Goal: Task Accomplishment & Management: Complete application form

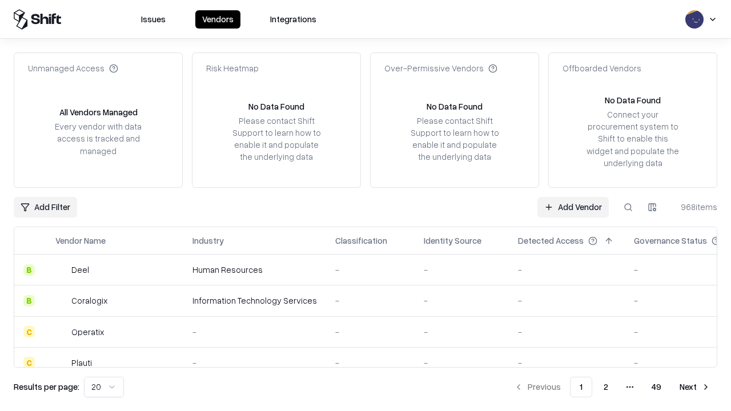
click at [572, 207] on link "Add Vendor" at bounding box center [572, 207] width 71 height 21
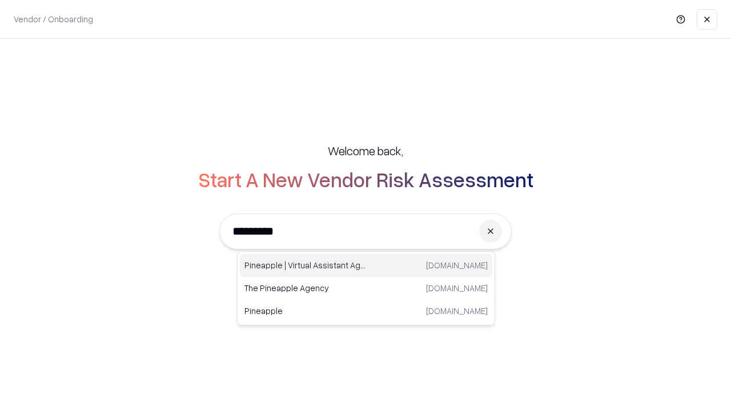
click at [366, 265] on div "Pineapple | Virtual Assistant Agency [DOMAIN_NAME]" at bounding box center [366, 265] width 252 height 23
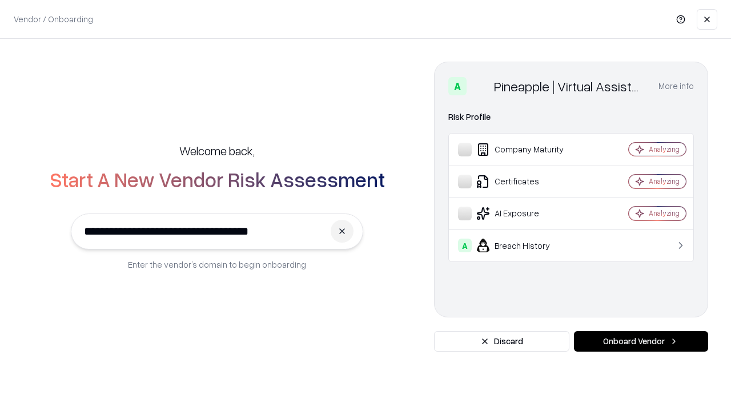
type input "**********"
click at [640, 341] on button "Onboard Vendor" at bounding box center [641, 341] width 134 height 21
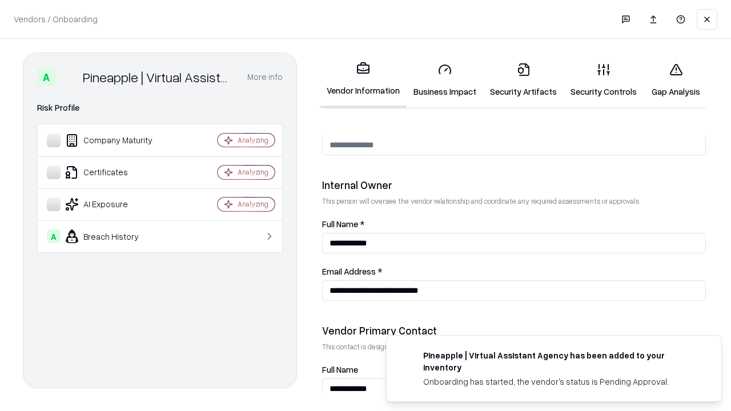
scroll to position [591, 0]
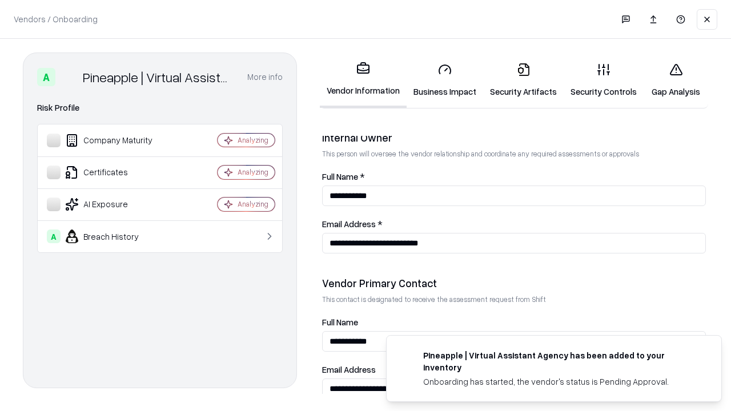
click at [445, 80] on link "Business Impact" at bounding box center [444, 80] width 76 height 53
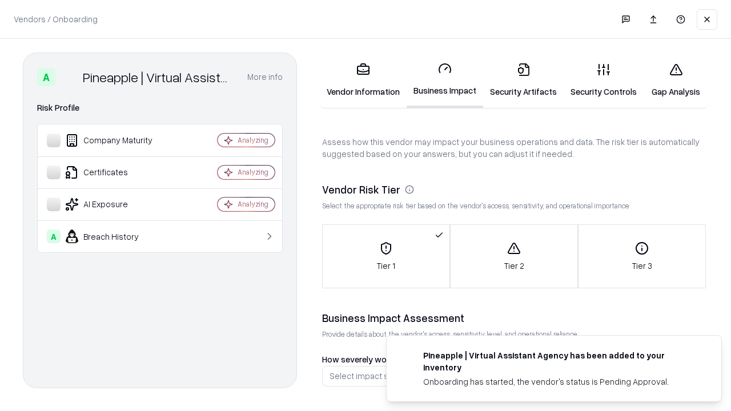
click at [675, 80] on link "Gap Analysis" at bounding box center [675, 80] width 64 height 53
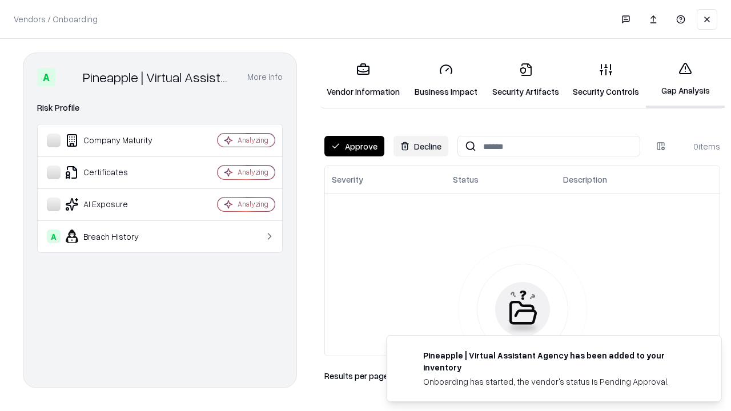
click at [354, 146] on button "Approve" at bounding box center [354, 146] width 60 height 21
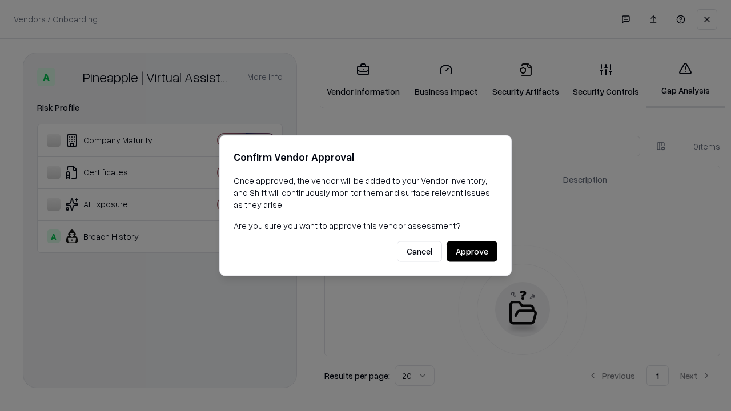
click at [471, 251] on button "Approve" at bounding box center [471, 251] width 51 height 21
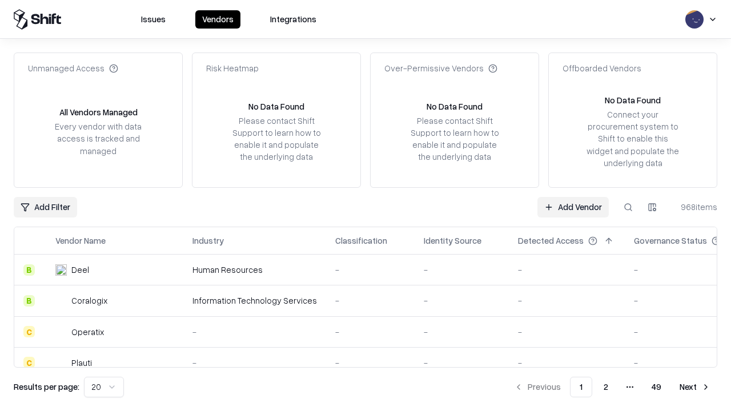
type input "**********"
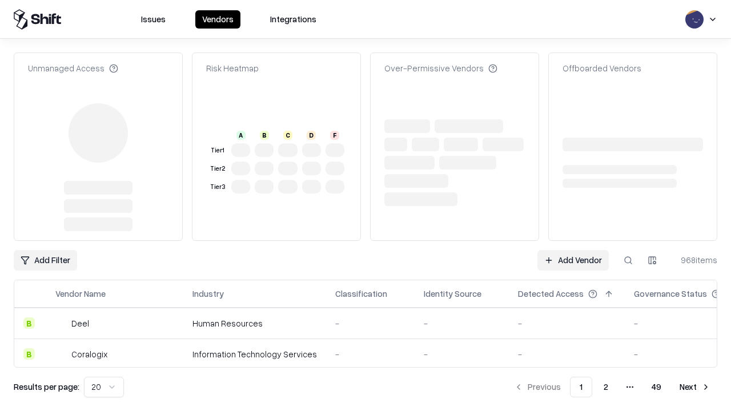
click at [572, 250] on link "Add Vendor" at bounding box center [572, 260] width 71 height 21
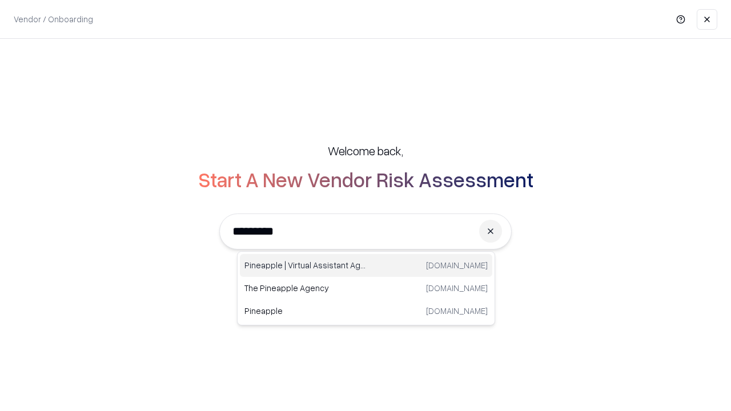
click at [366, 265] on div "Pineapple | Virtual Assistant Agency [DOMAIN_NAME]" at bounding box center [366, 265] width 252 height 23
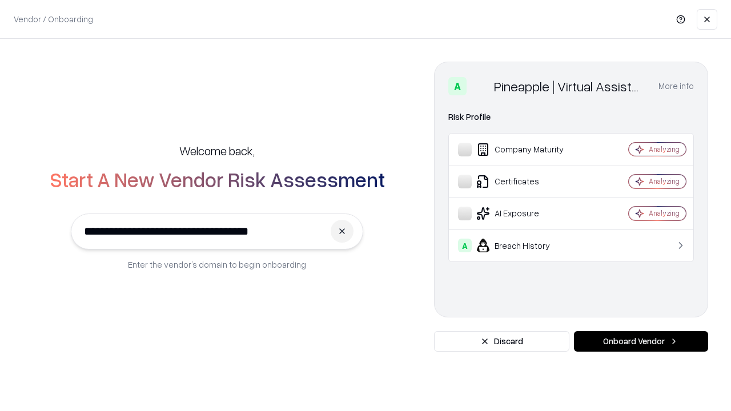
type input "**********"
click at [640, 341] on button "Onboard Vendor" at bounding box center [641, 341] width 134 height 21
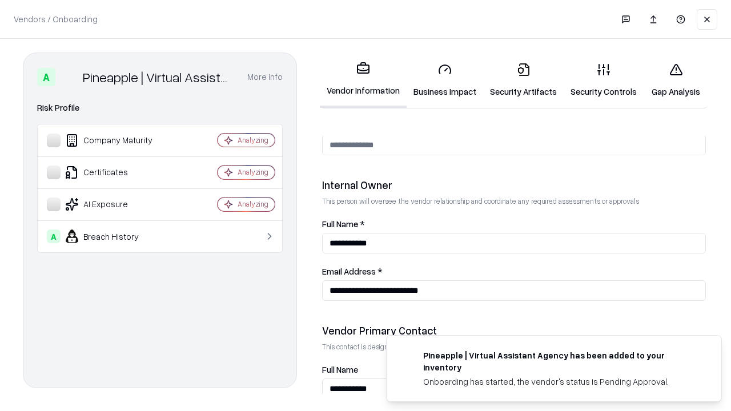
scroll to position [591, 0]
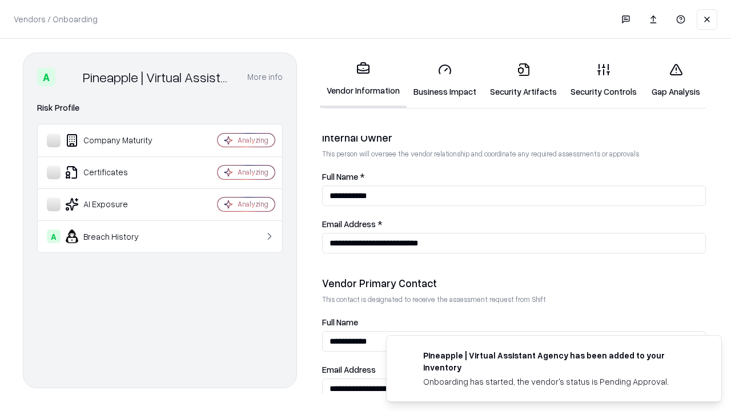
click at [675, 80] on link "Gap Analysis" at bounding box center [675, 80] width 64 height 53
